Goal: Transaction & Acquisition: Purchase product/service

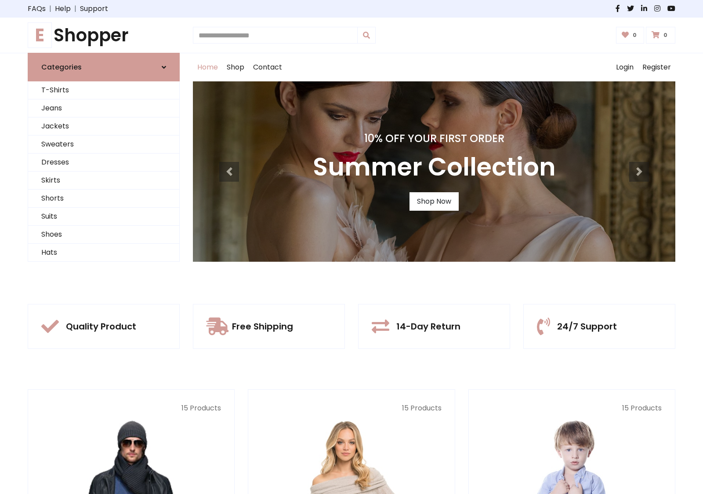
click at [352, 247] on div "10% Off Your First Order Autumn Collection Shop Now 10% Off Your First Order Su…" at bounding box center [434, 171] width 483 height 180
click at [352, 247] on div "10% Off Your First Order Summer Collection Shop Now" at bounding box center [434, 171] width 483 height 180
click at [434, 201] on link "Shop Now" at bounding box center [434, 201] width 49 height 18
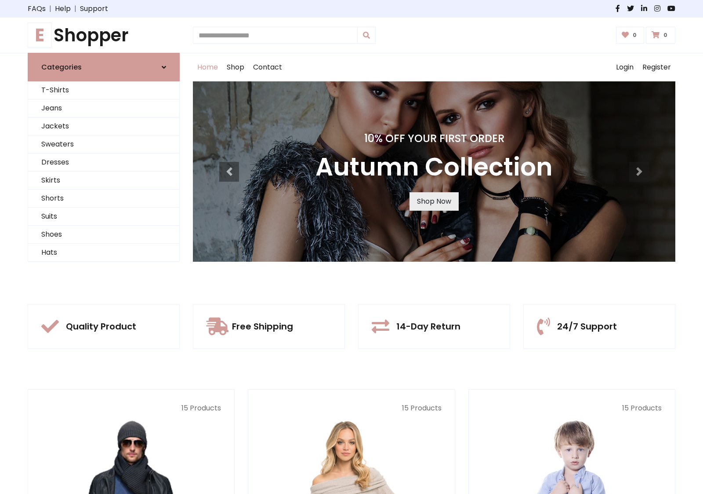
click at [434, 201] on link "Shop Now" at bounding box center [434, 201] width 49 height 18
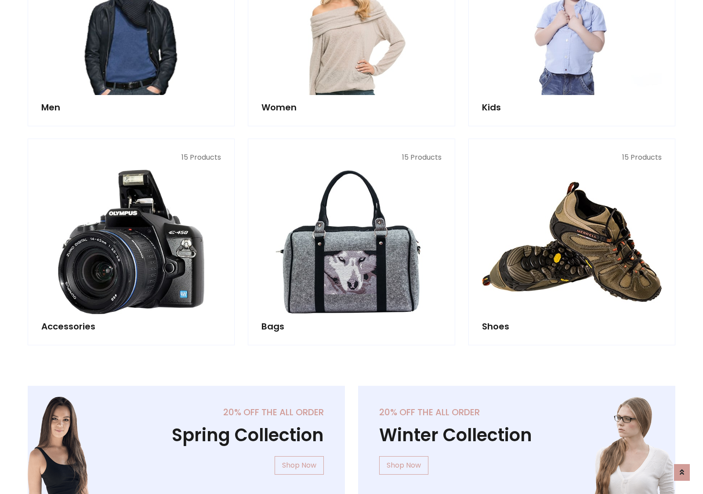
scroll to position [876, 0]
